Goal: Find contact information: Find contact information

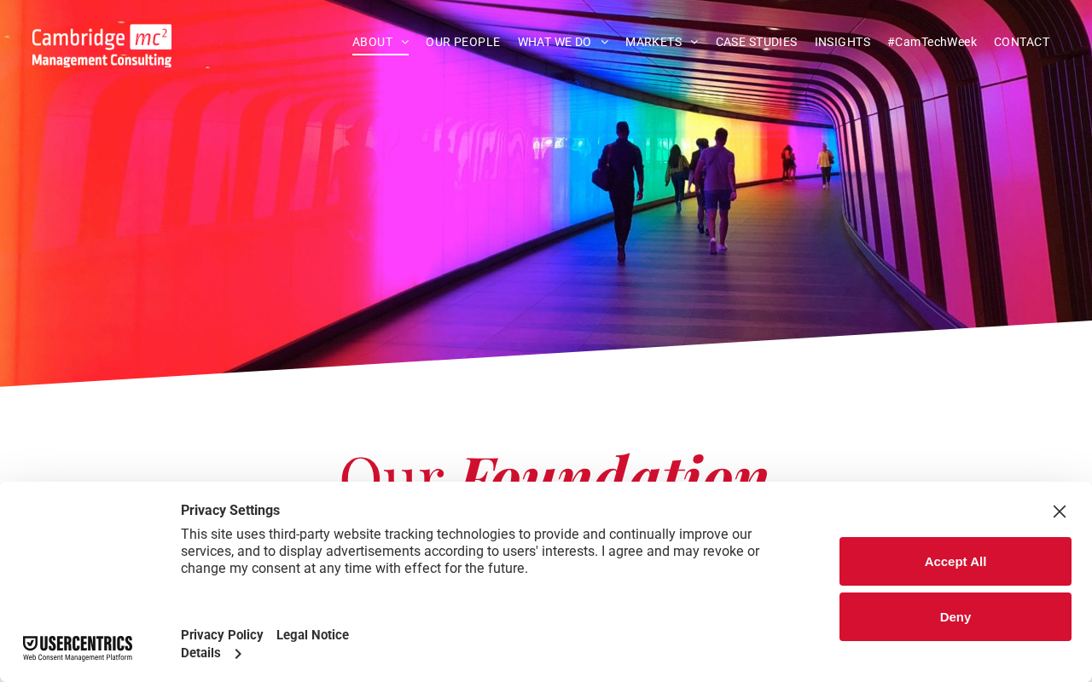
click at [941, 610] on button "Deny" at bounding box center [955, 617] width 232 height 49
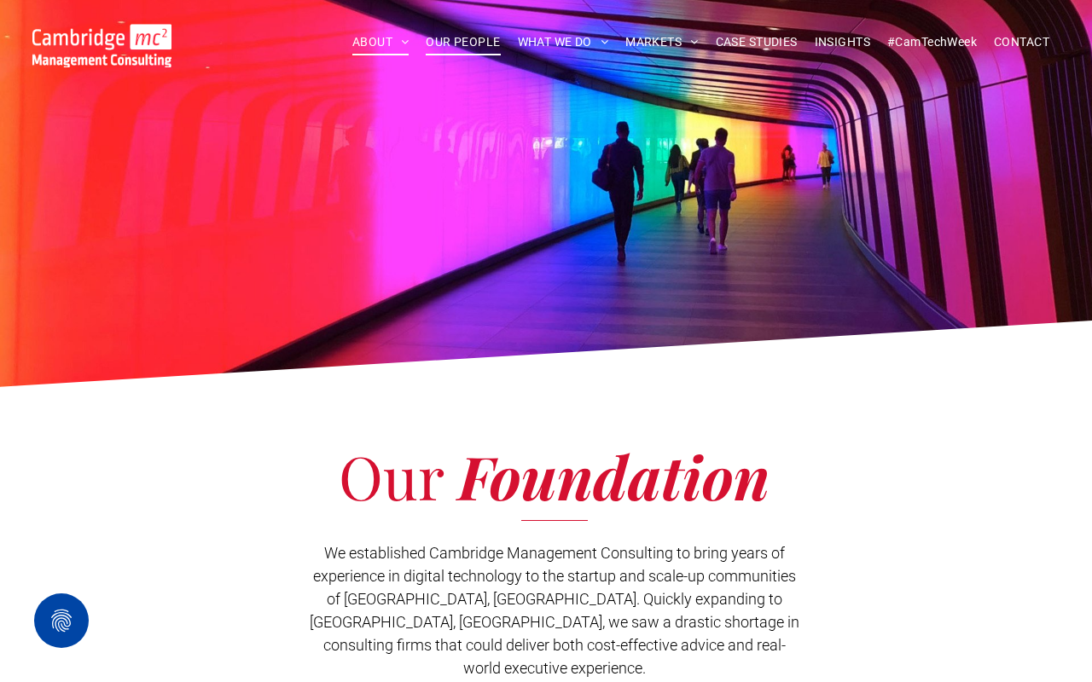
click at [480, 46] on span "OUR PEOPLE" at bounding box center [463, 42] width 74 height 26
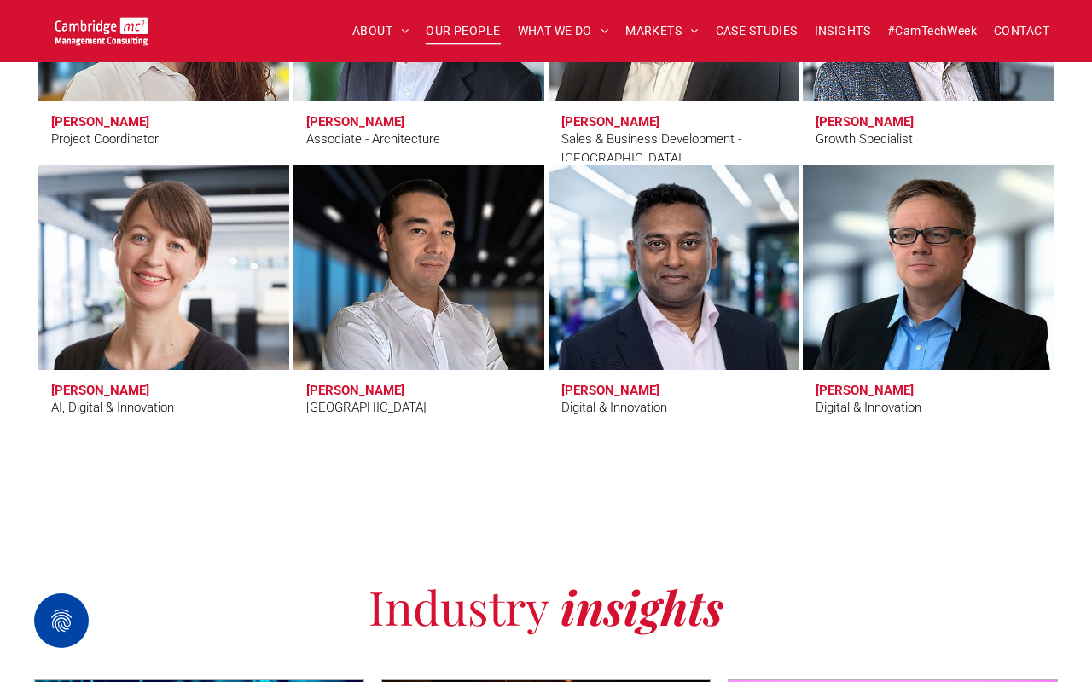
scroll to position [5612, 0]
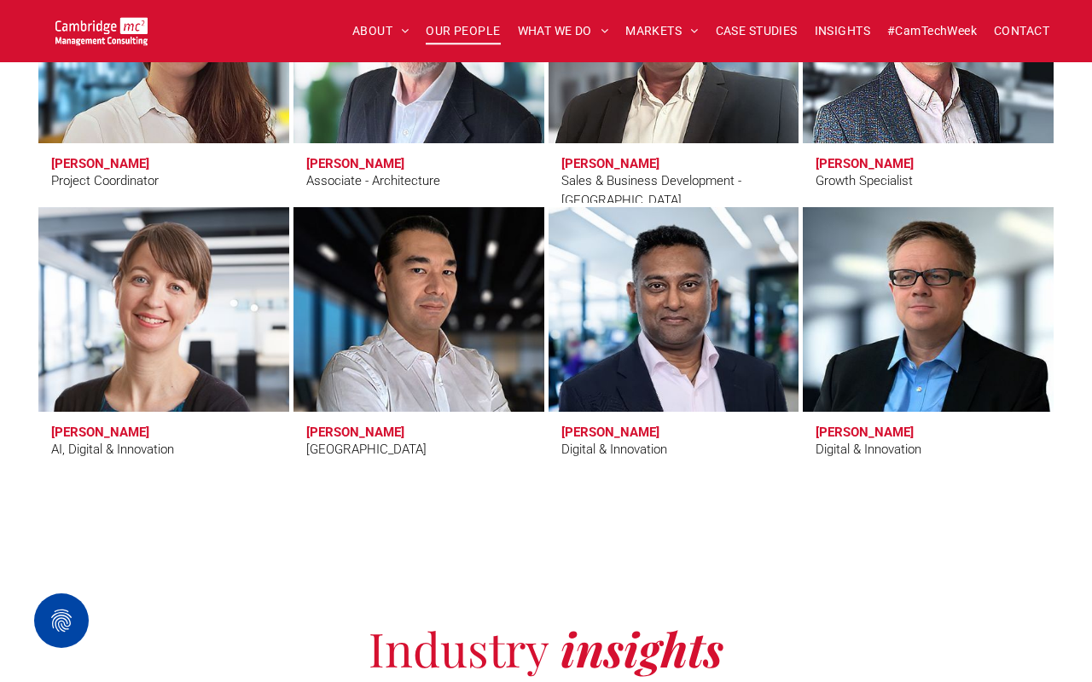
click at [437, 316] on link at bounding box center [418, 309] width 265 height 217
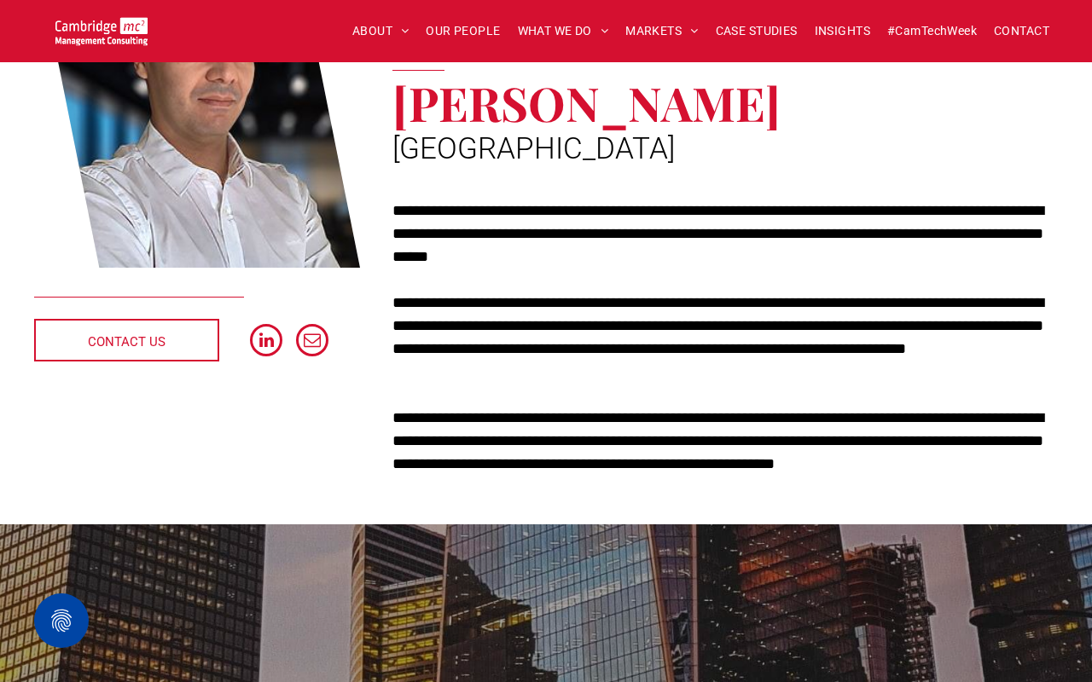
scroll to position [311, 0]
